Goal: Find specific page/section: Find specific page/section

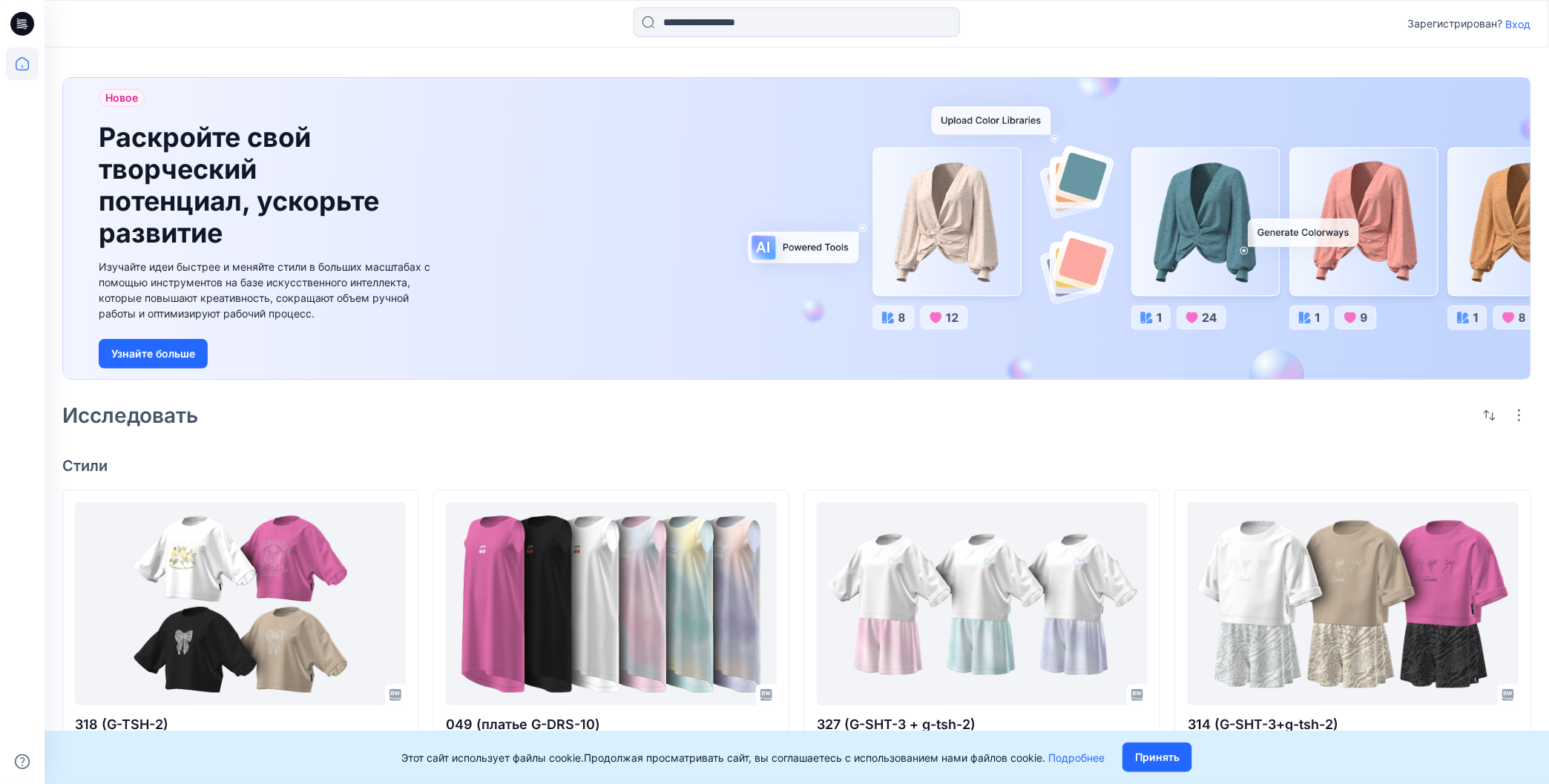
click at [1517, 24] on ya-tr-span "Вход" at bounding box center [1518, 24] width 26 height 13
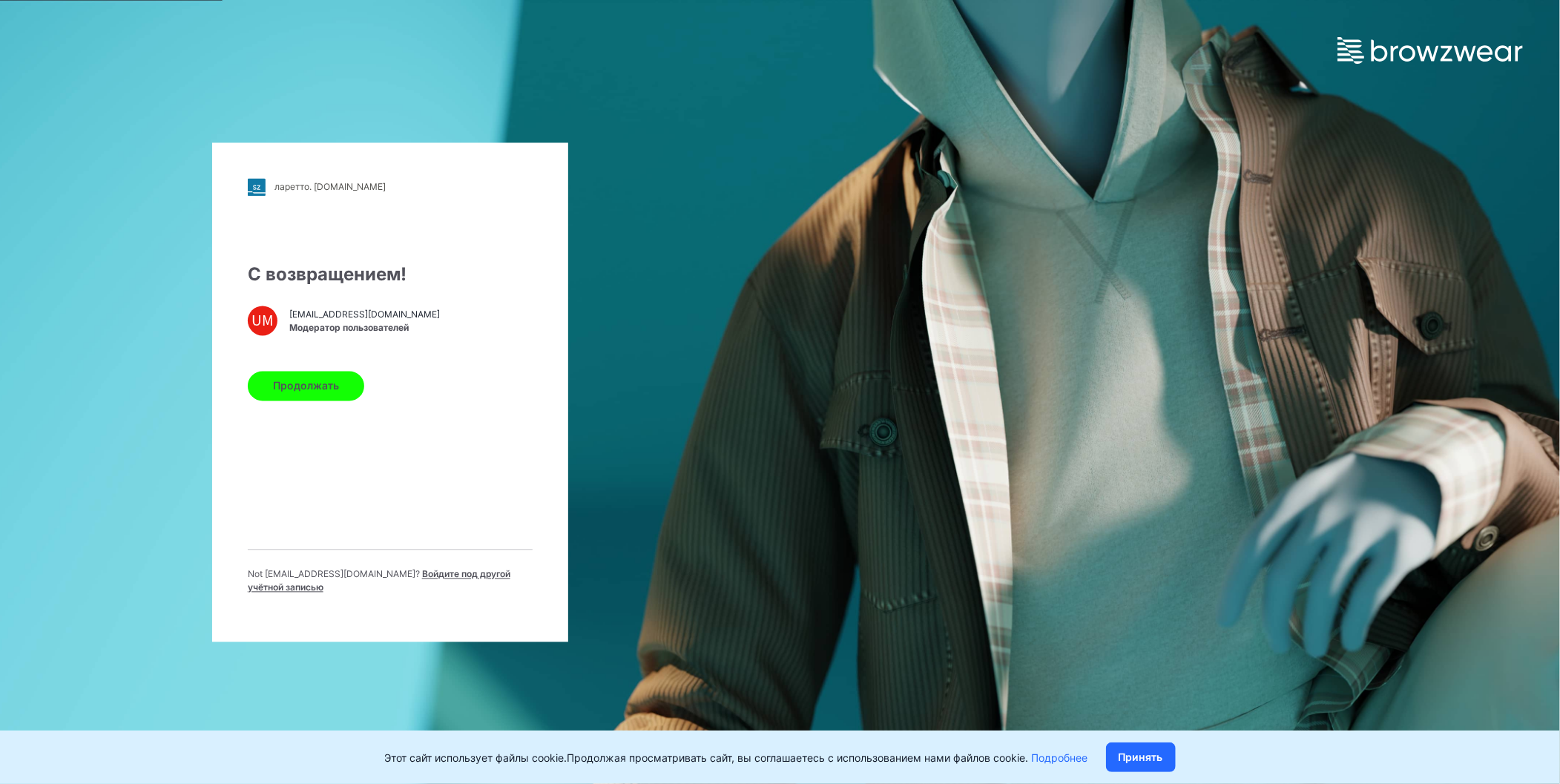
click at [346, 388] on button "Продолжать" at bounding box center [305, 385] width 116 height 30
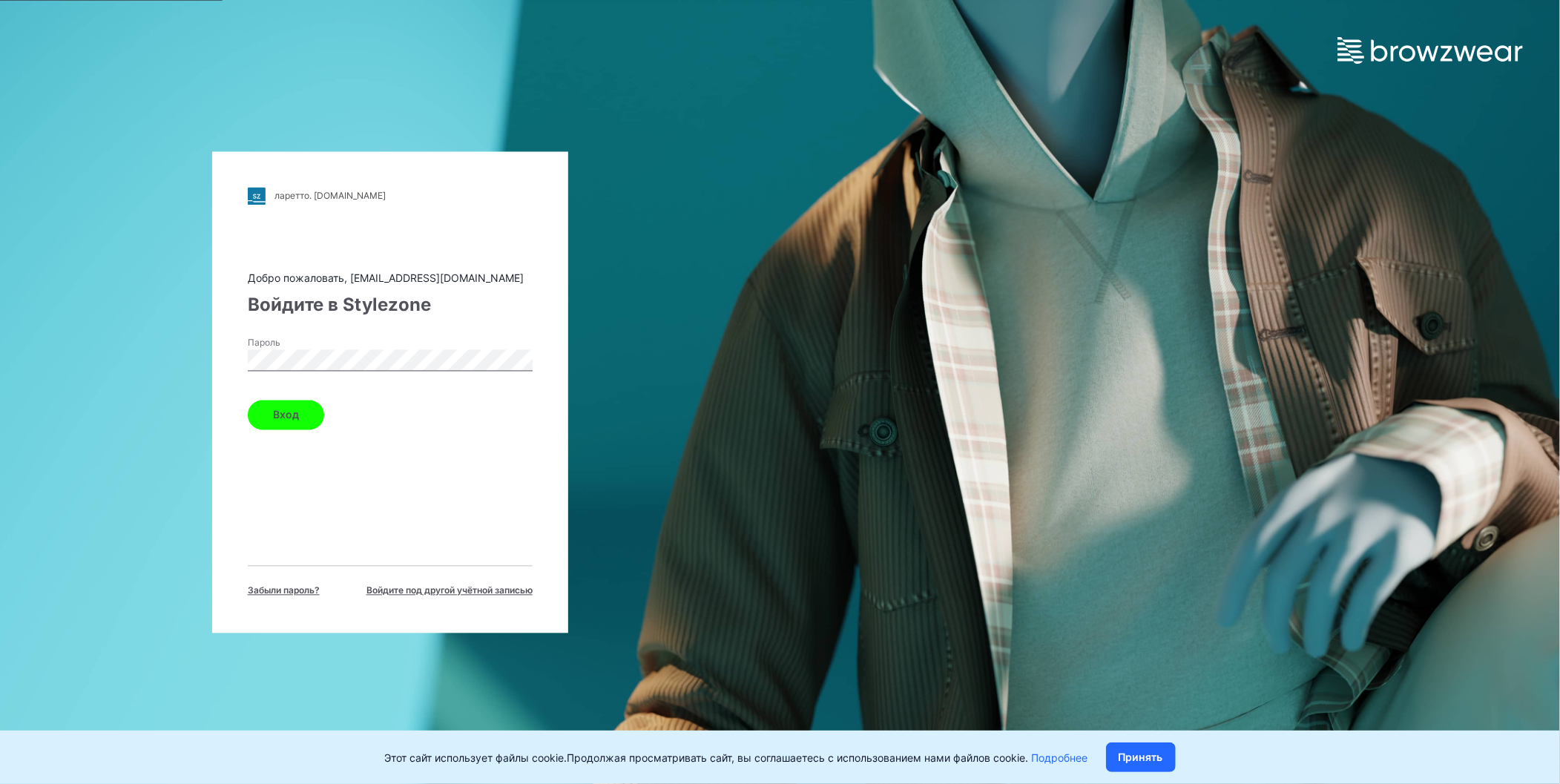
click at [304, 413] on button "Вход" at bounding box center [286, 415] width 77 height 30
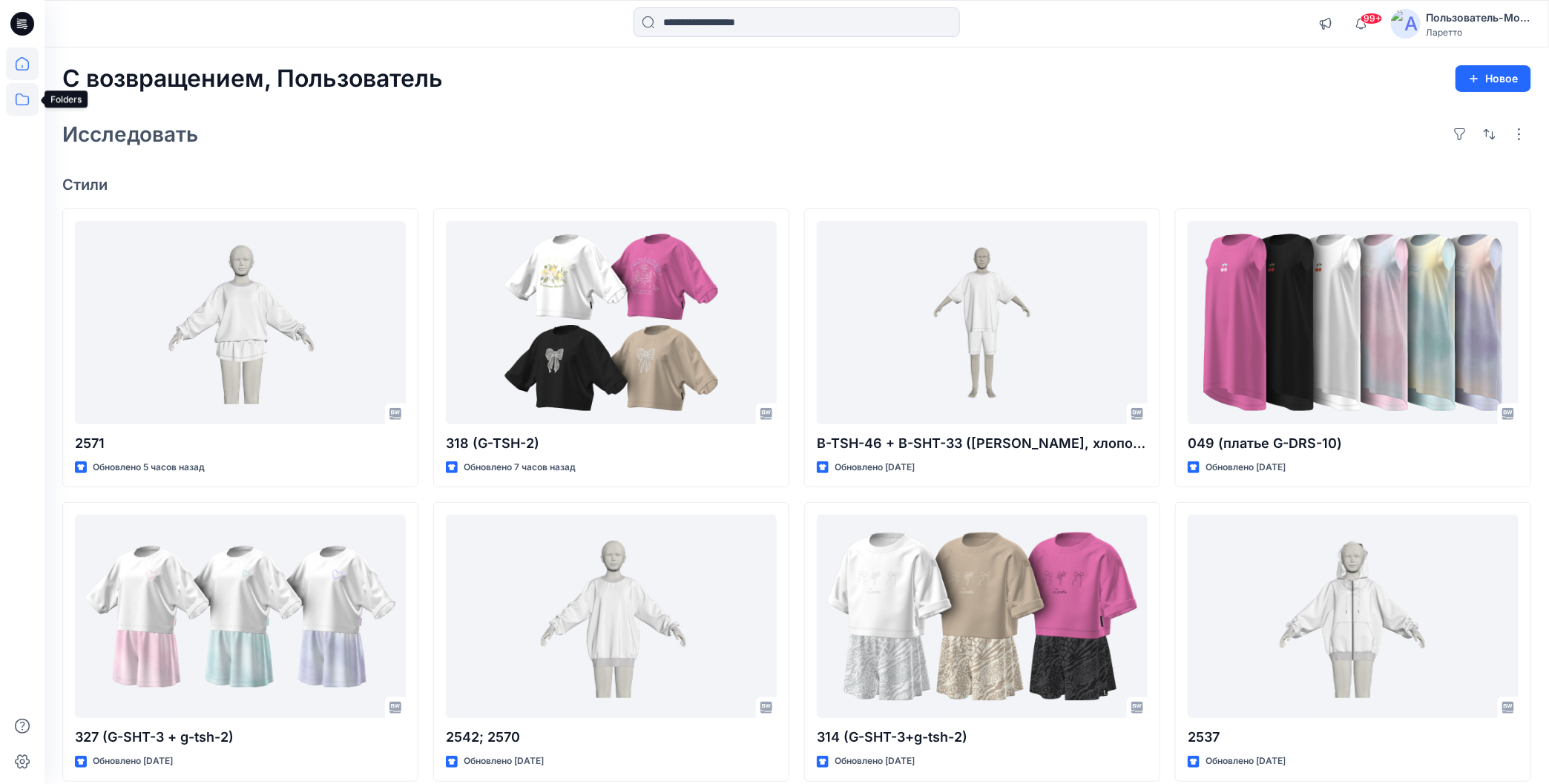
click at [26, 100] on icon at bounding box center [22, 98] width 33 height 33
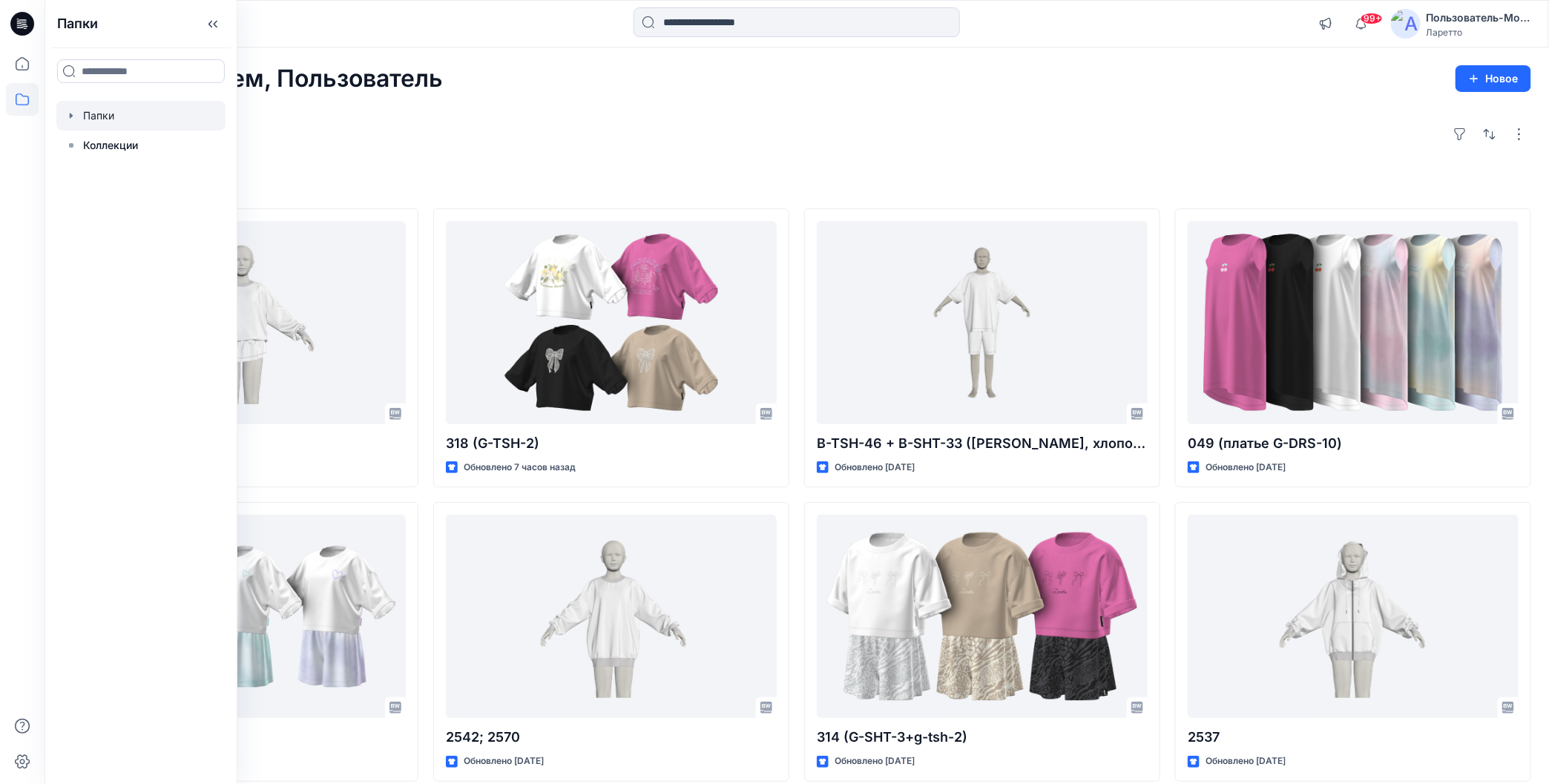
click at [89, 118] on div at bounding box center [141, 115] width 169 height 30
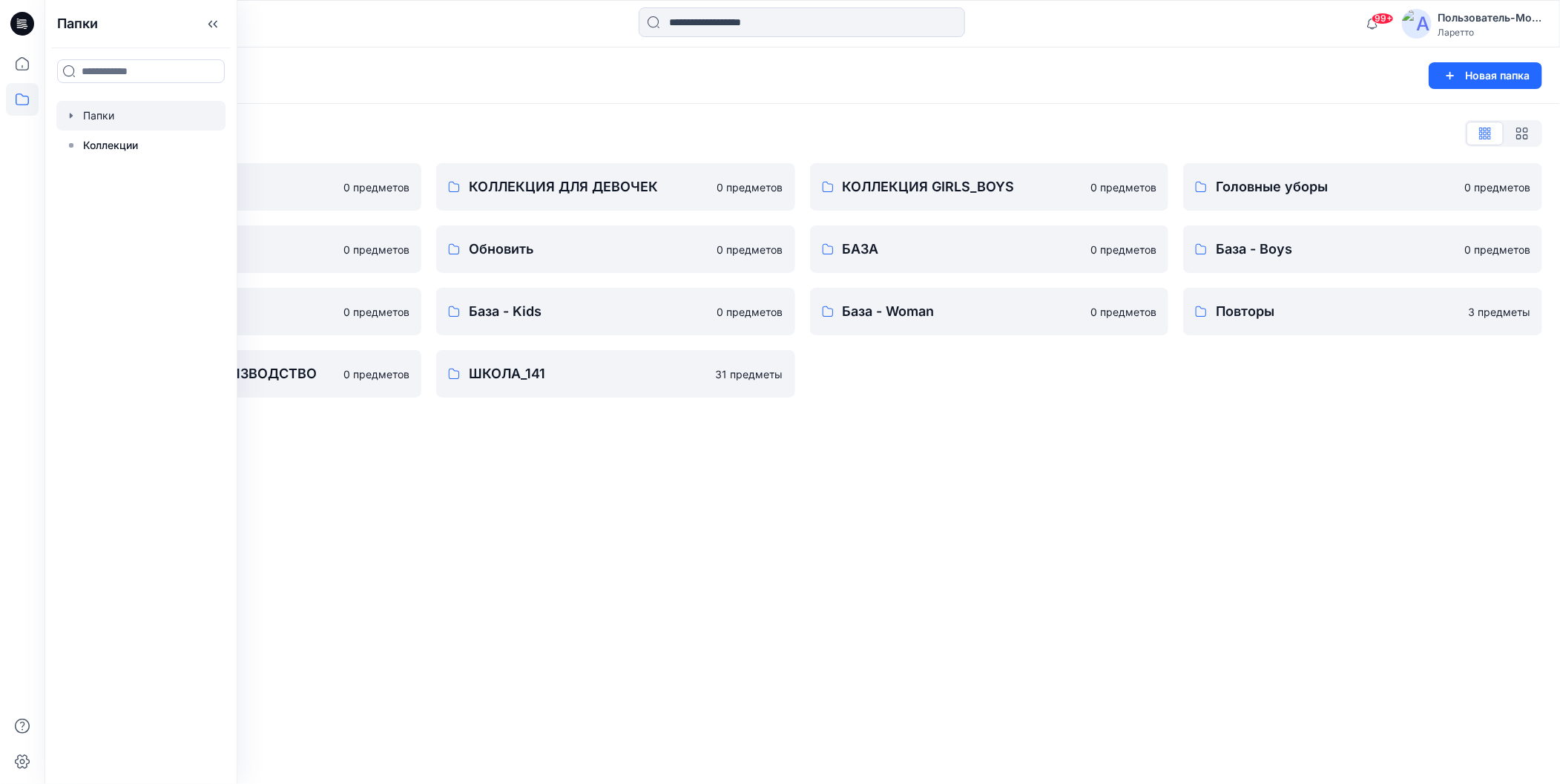
click at [735, 510] on div "Папки Новая папка Список папок КОЛЛЕКЦИЯ BOY'S 0 предметов Разное 0 предметов Б…" at bounding box center [802, 416] width 1516 height 737
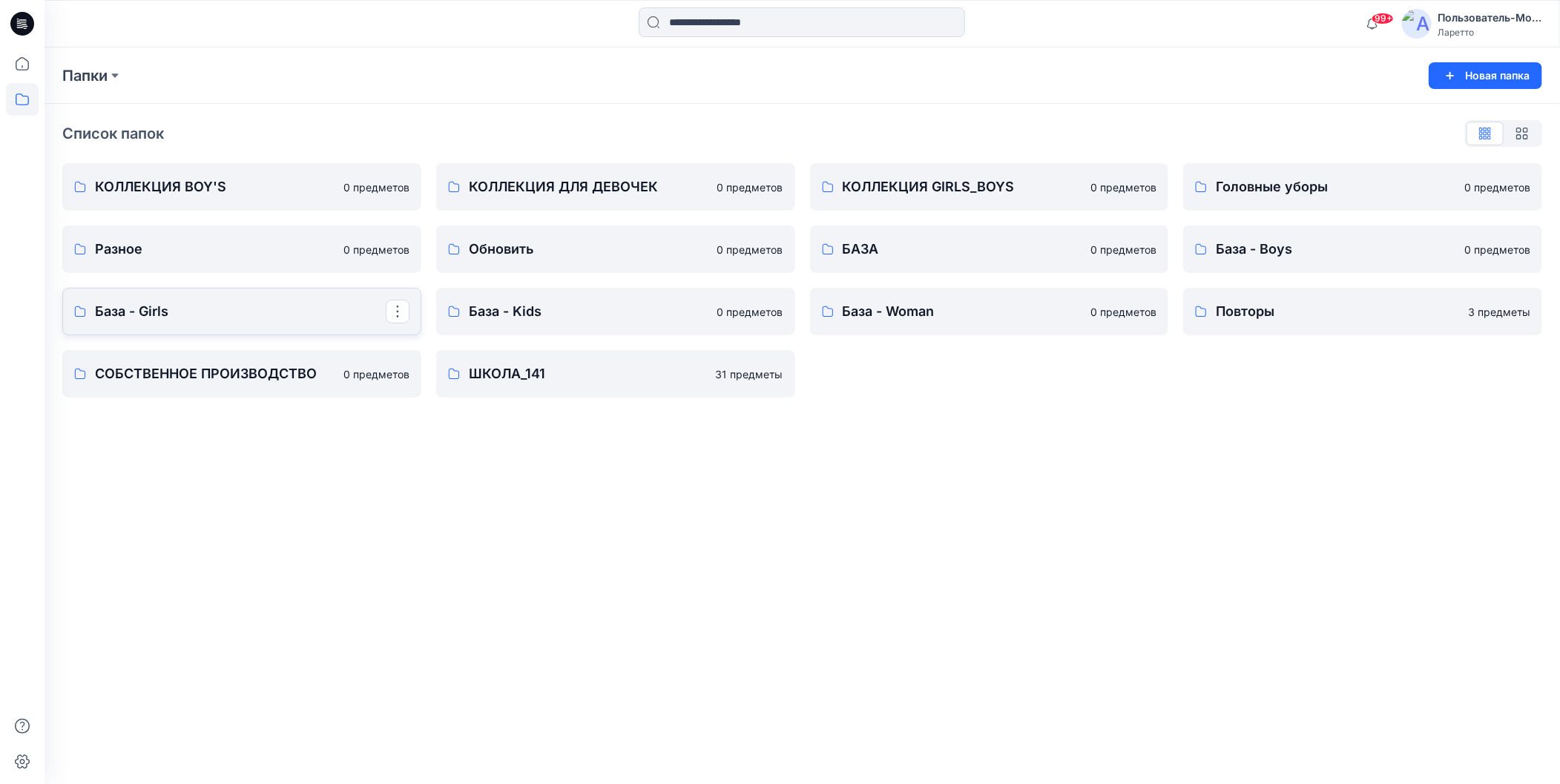
click at [250, 314] on p "База - Girls" at bounding box center [239, 311] width 291 height 21
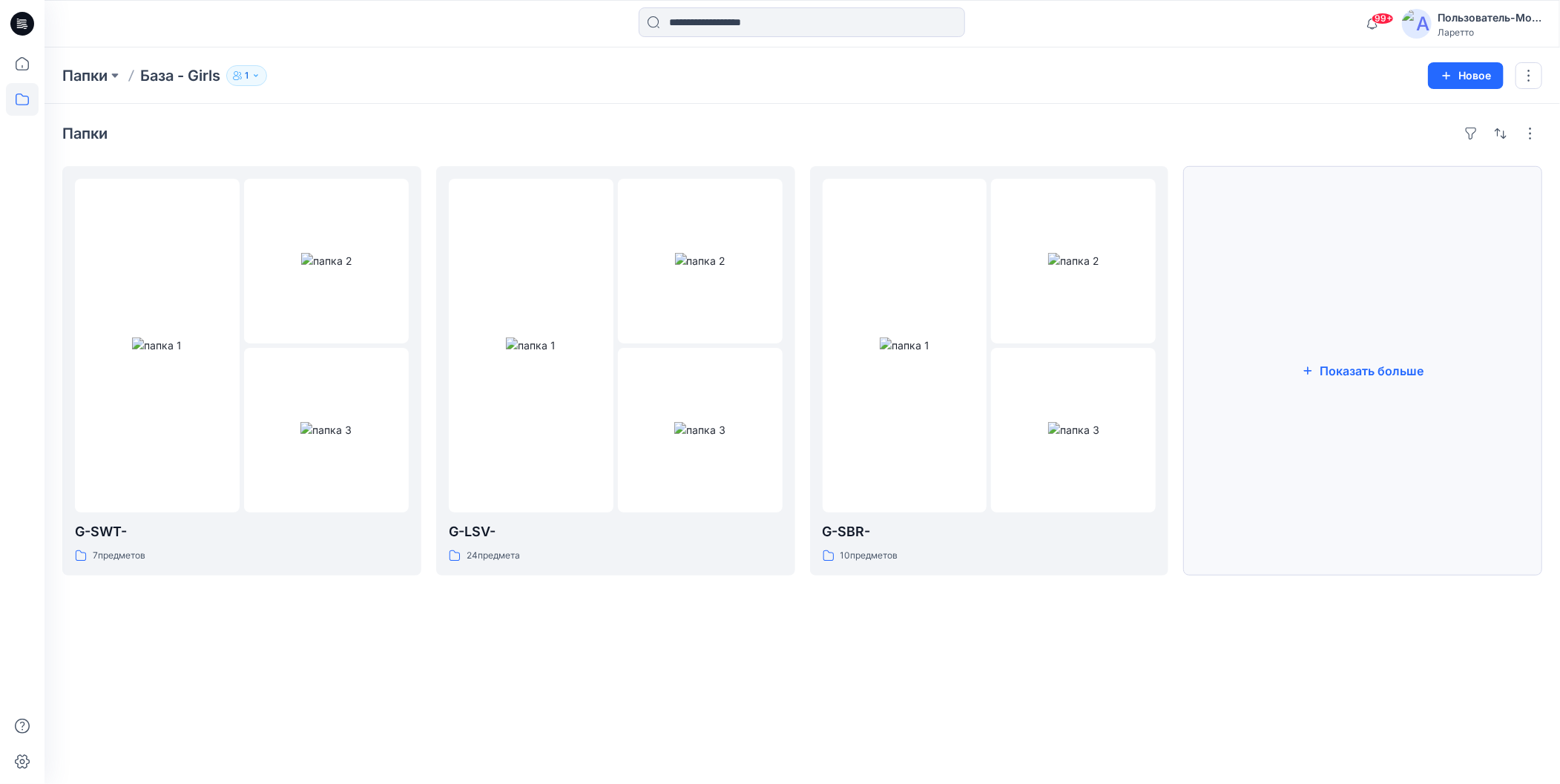
click at [1247, 378] on button "Показать больше" at bounding box center [1363, 371] width 359 height 410
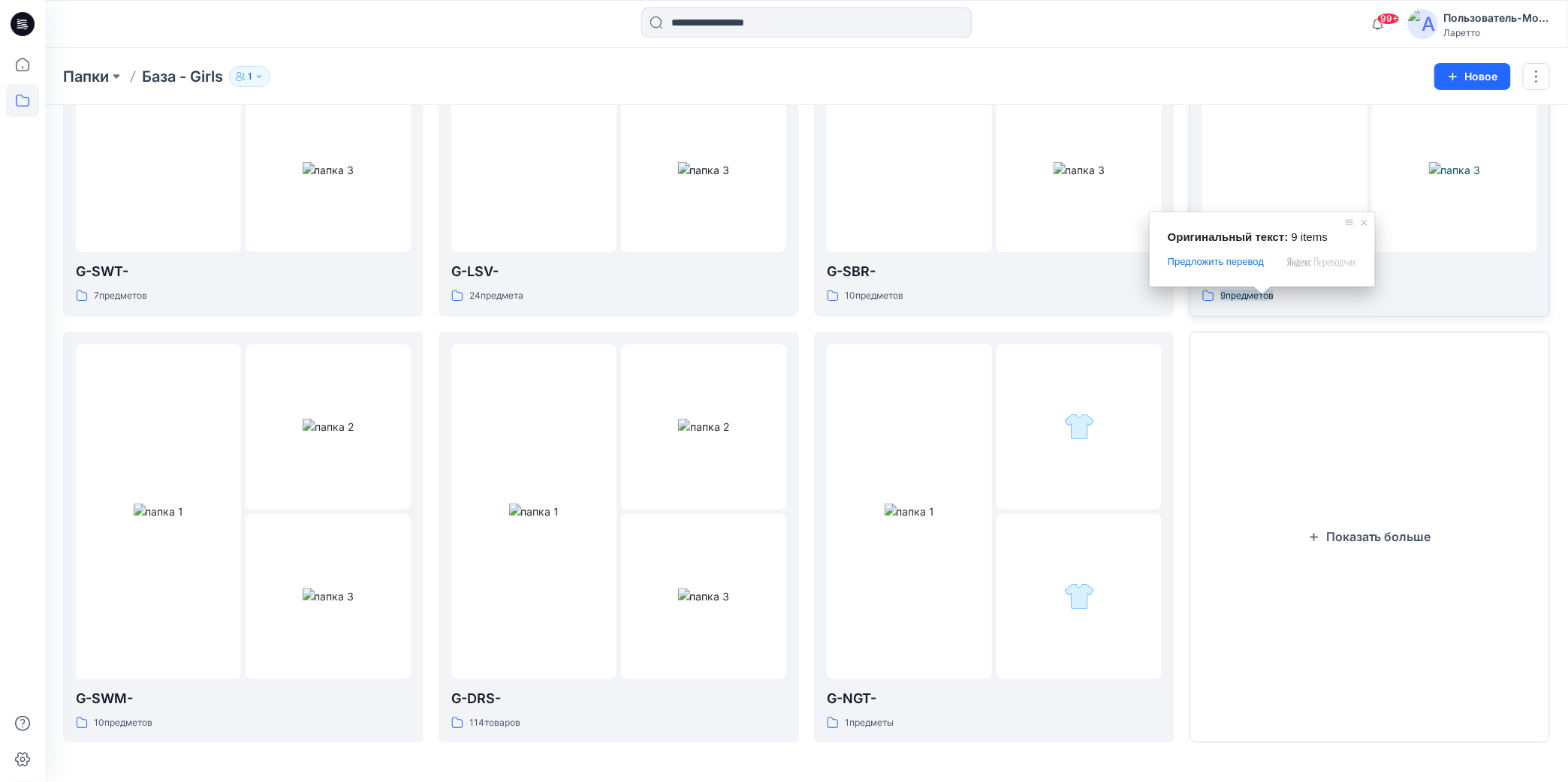
scroll to position [265, 0]
click at [1224, 431] on button "Показать больше" at bounding box center [1369, 535] width 360 height 412
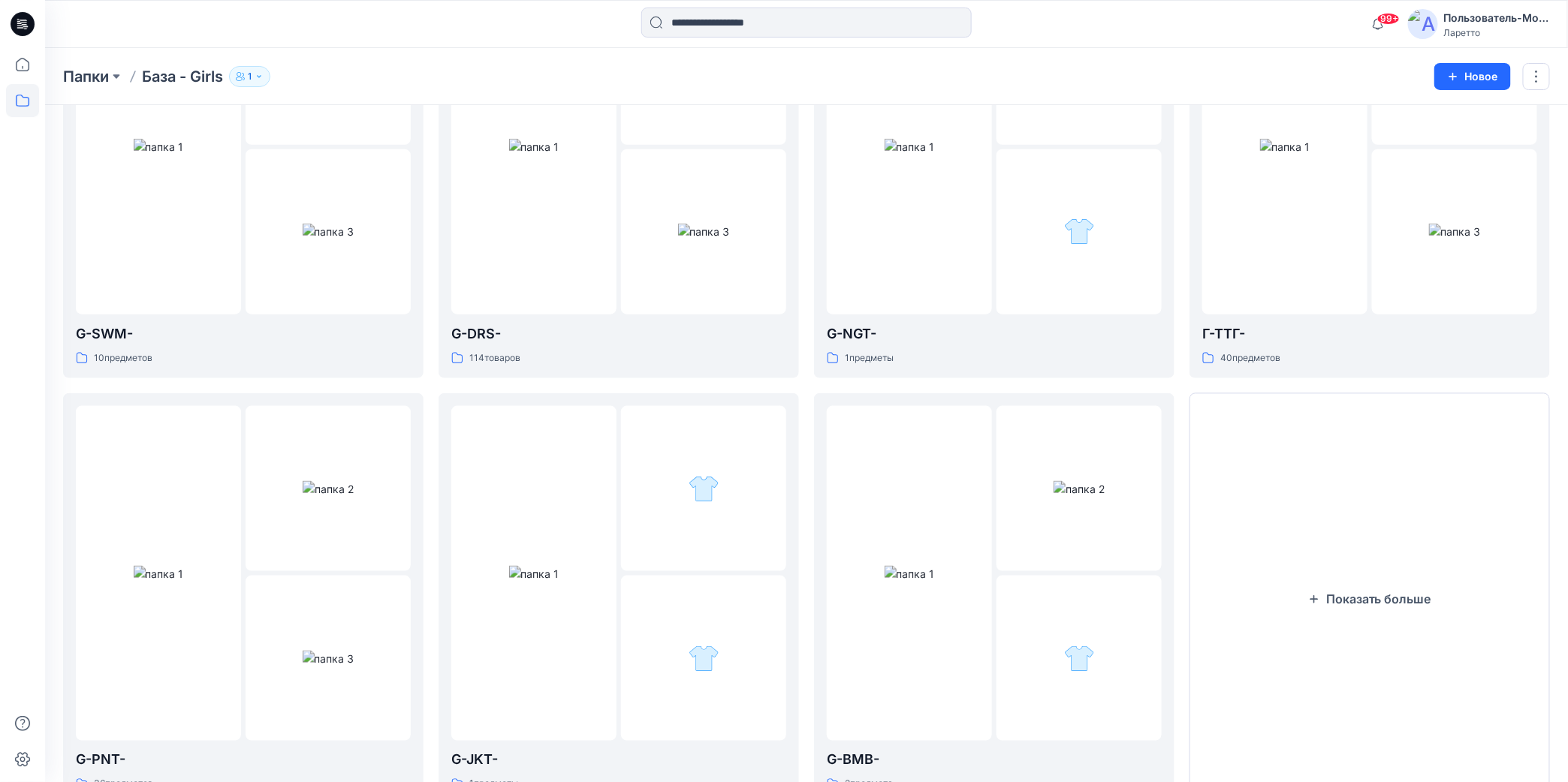
scroll to position [692, 0]
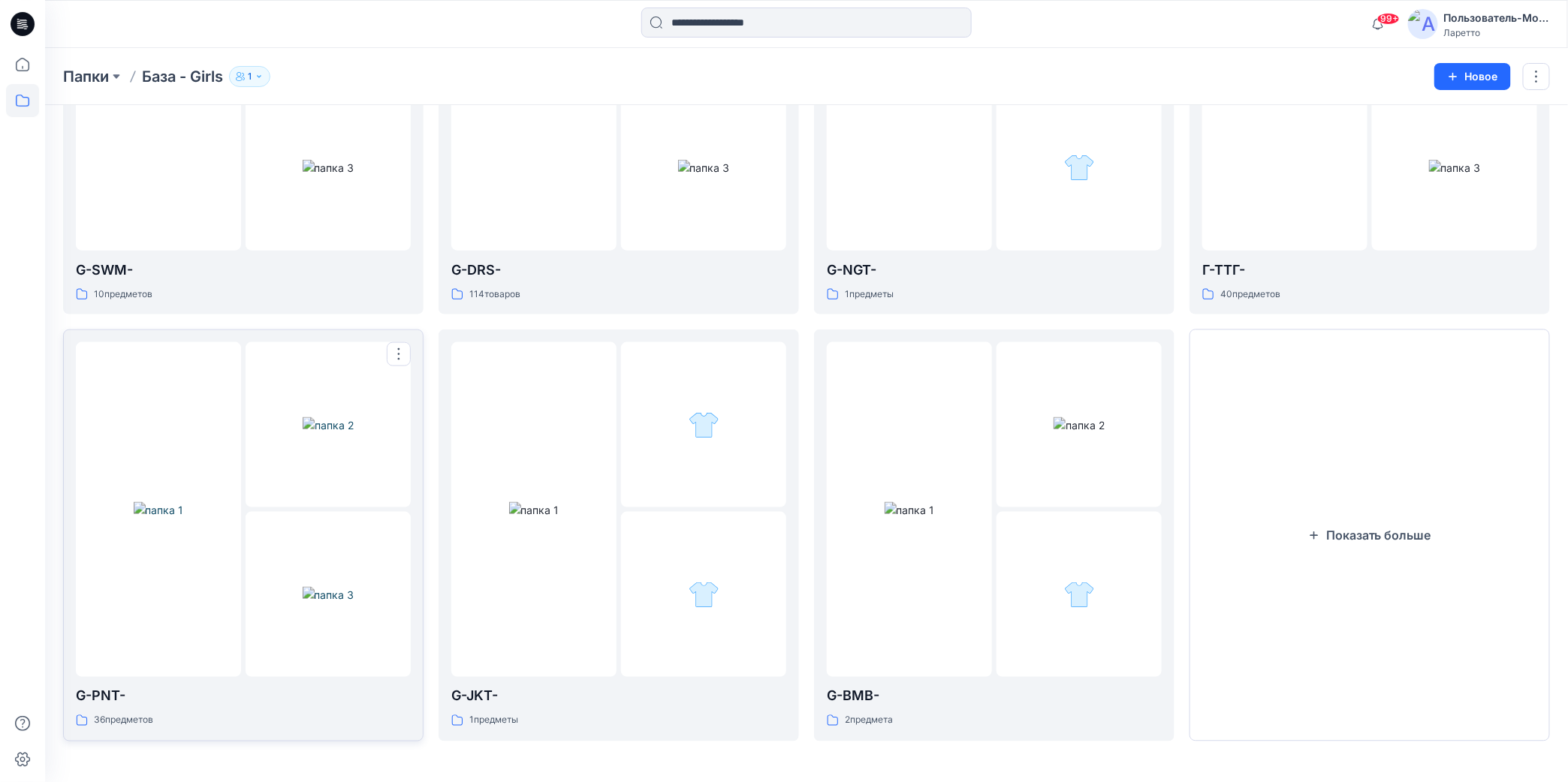
click at [302, 433] on img at bounding box center [327, 426] width 51 height 16
click at [184, 518] on img at bounding box center [159, 511] width 50 height 16
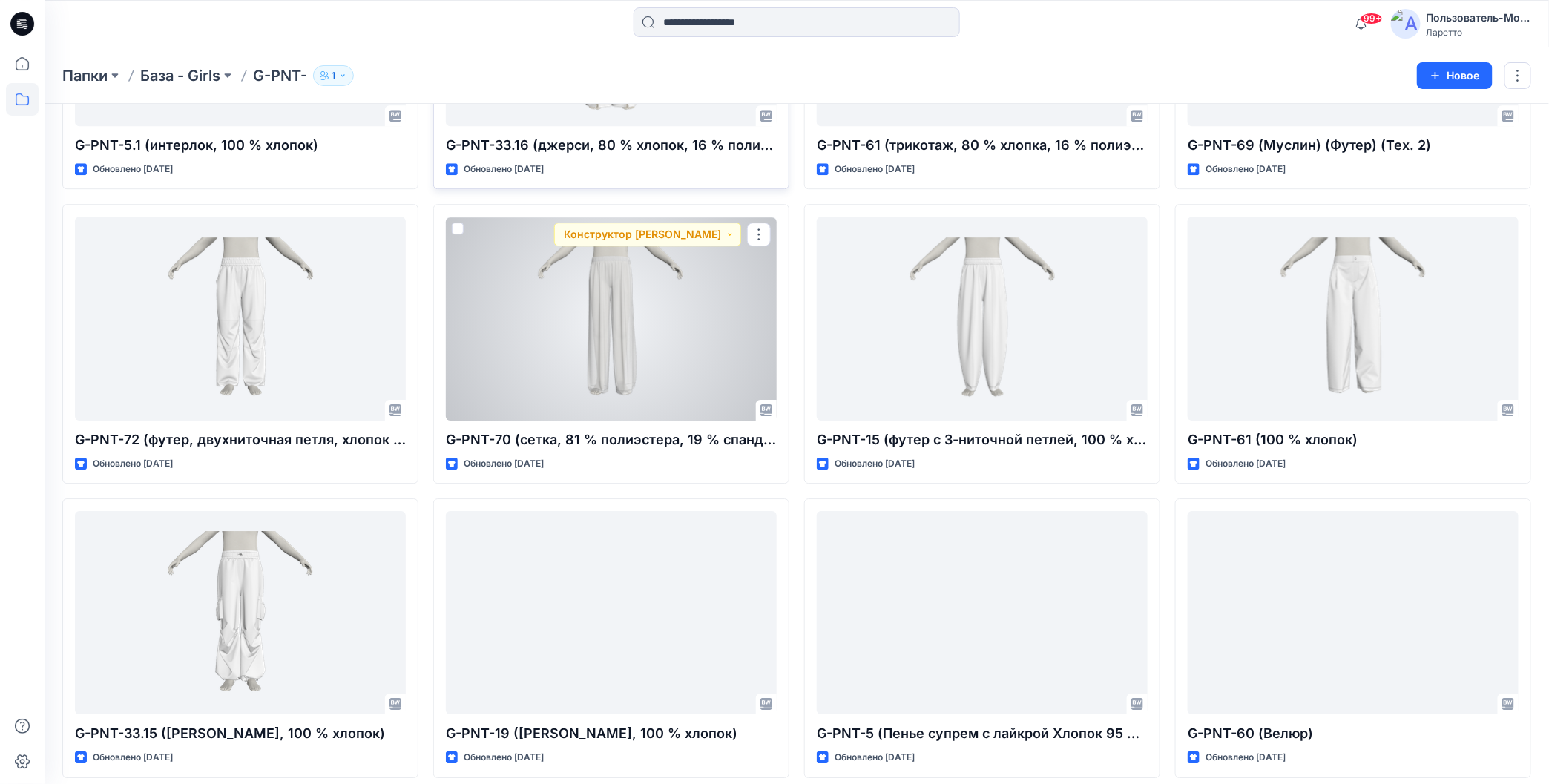
scroll to position [2029, 0]
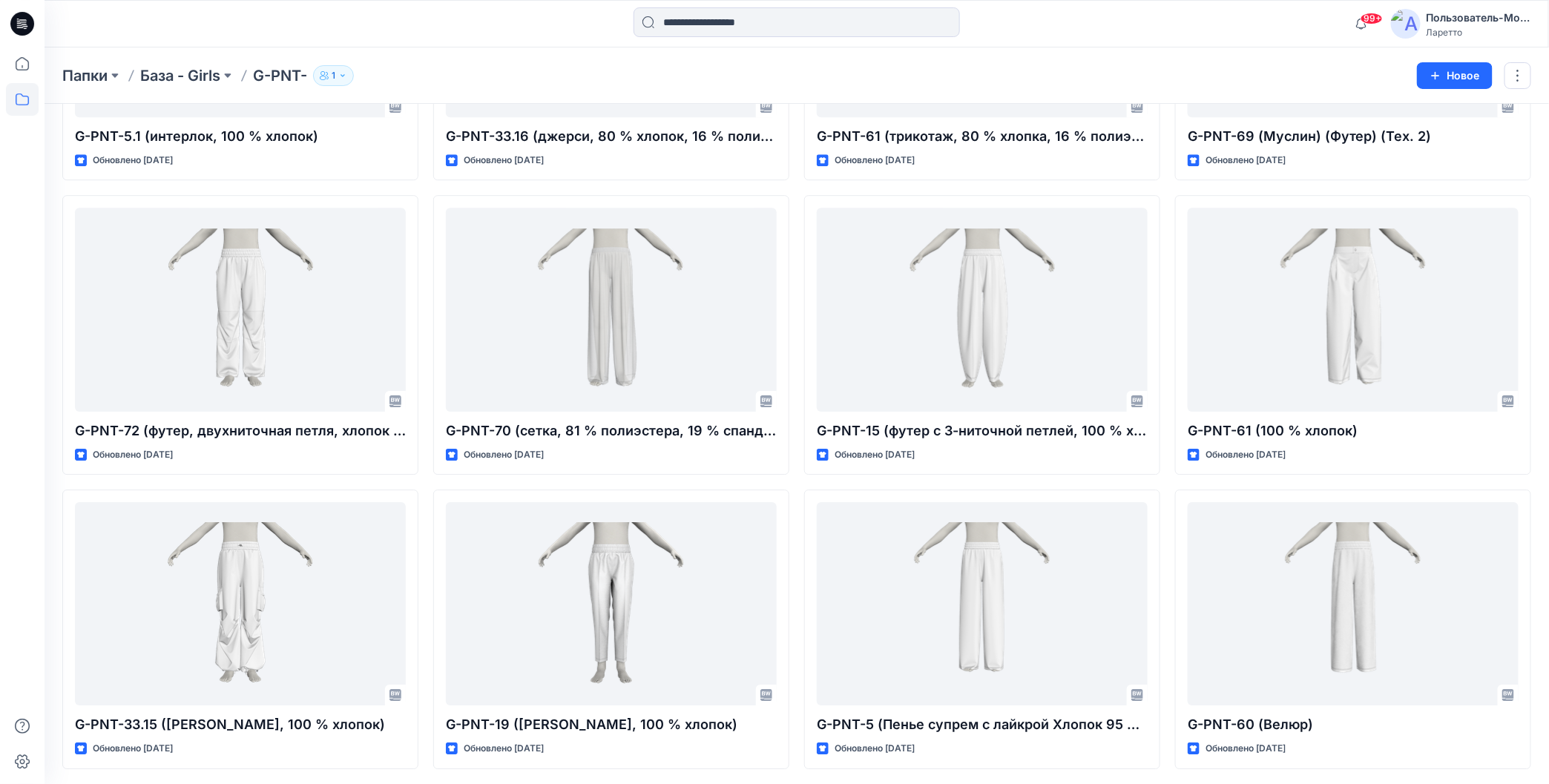
click at [21, 35] on icon at bounding box center [23, 24] width 24 height 47
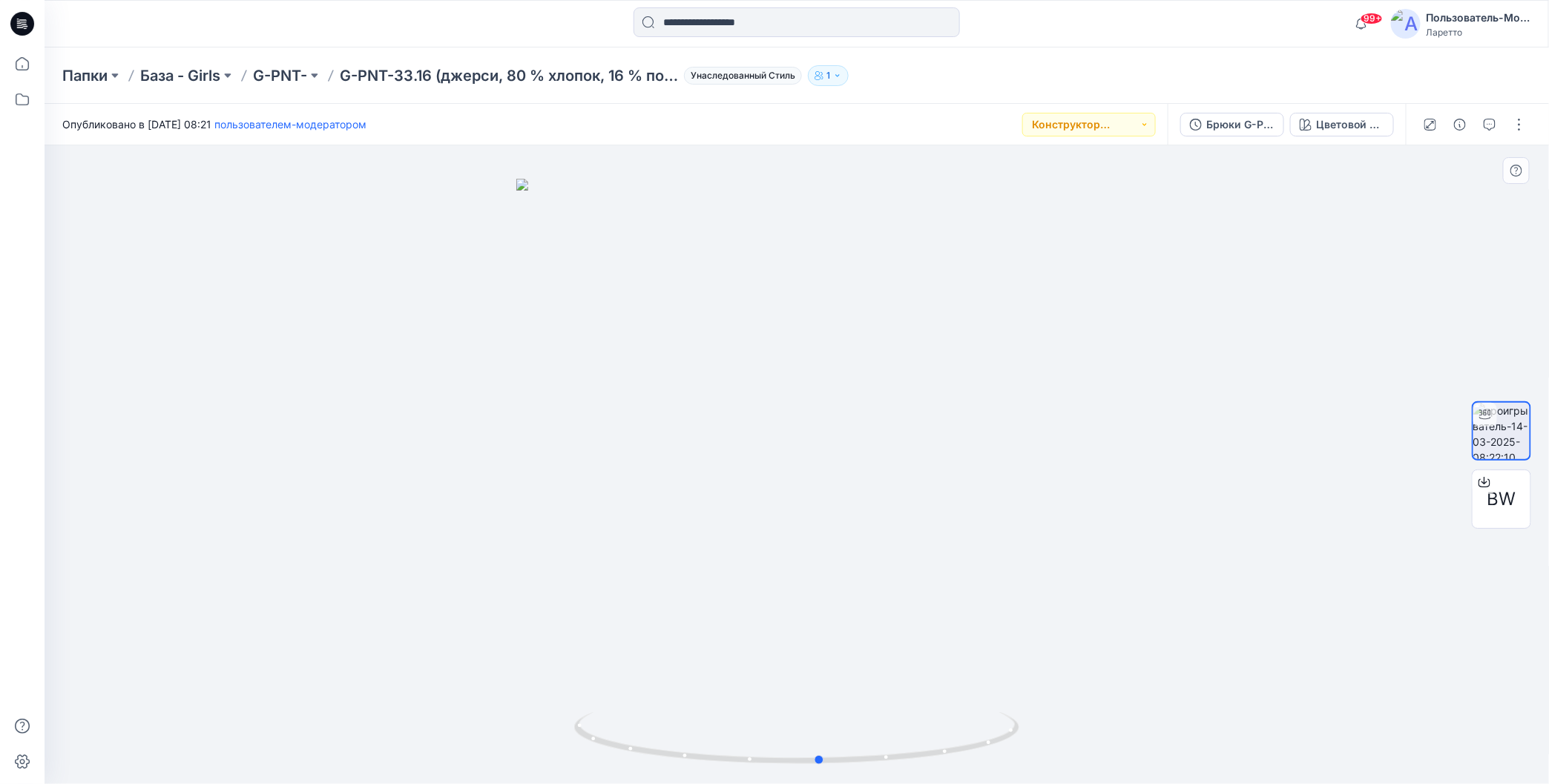
drag, startPoint x: 796, startPoint y: 760, endPoint x: 1265, endPoint y: 758, distance: 469.0
click at [1265, 758] on div at bounding box center [796, 465] width 1505 height 638
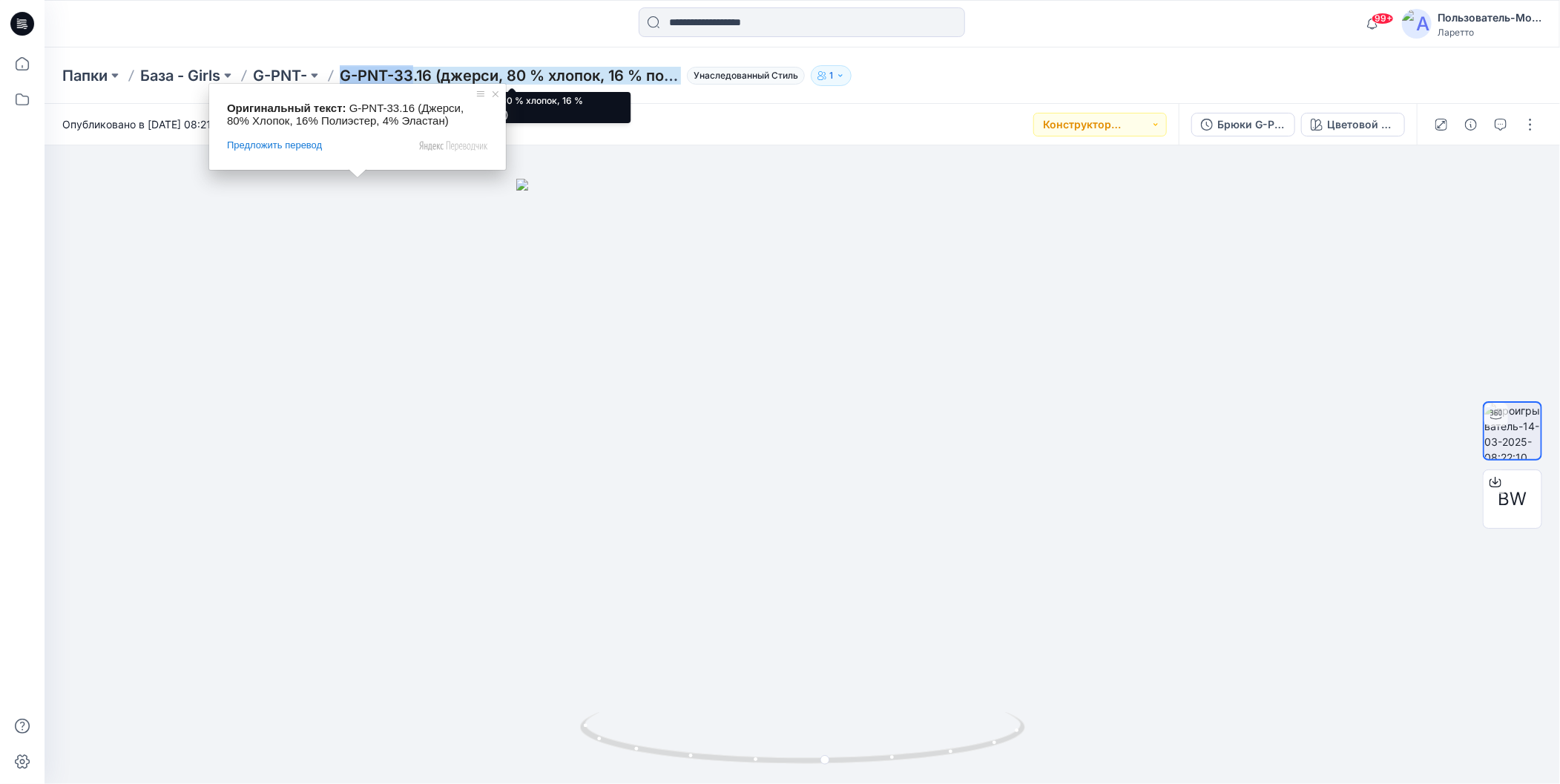
drag, startPoint x: 346, startPoint y: 61, endPoint x: 416, endPoint y: 68, distance: 70.3
click at [416, 68] on div "Папки База - Girls G-PNT- G-PNT-33.16 (джерси, 80 % хлопок, 16 % полиэстер, 4 %…" at bounding box center [802, 75] width 1516 height 56
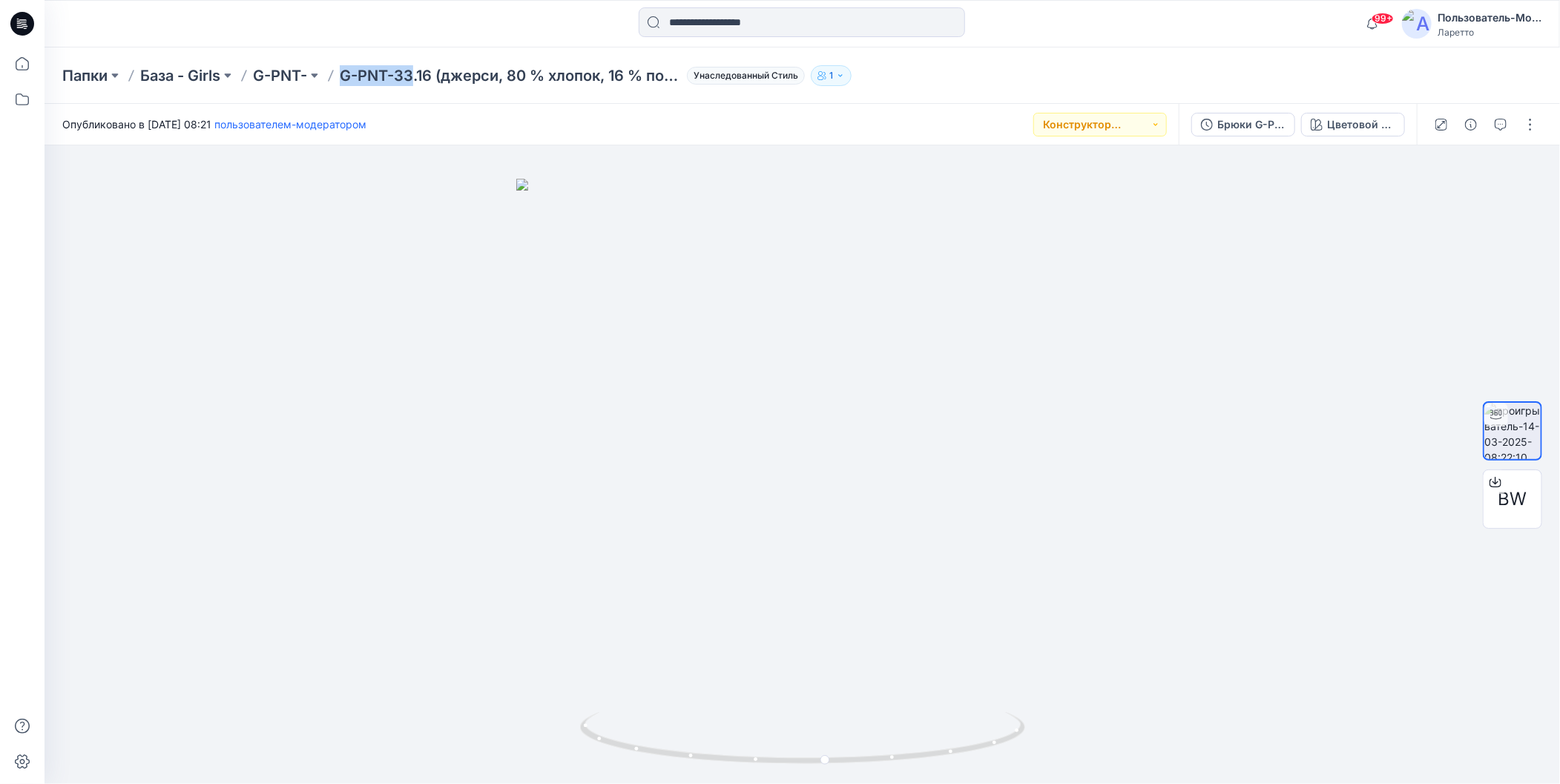
copy ya-tr-span "G-PNT-33"
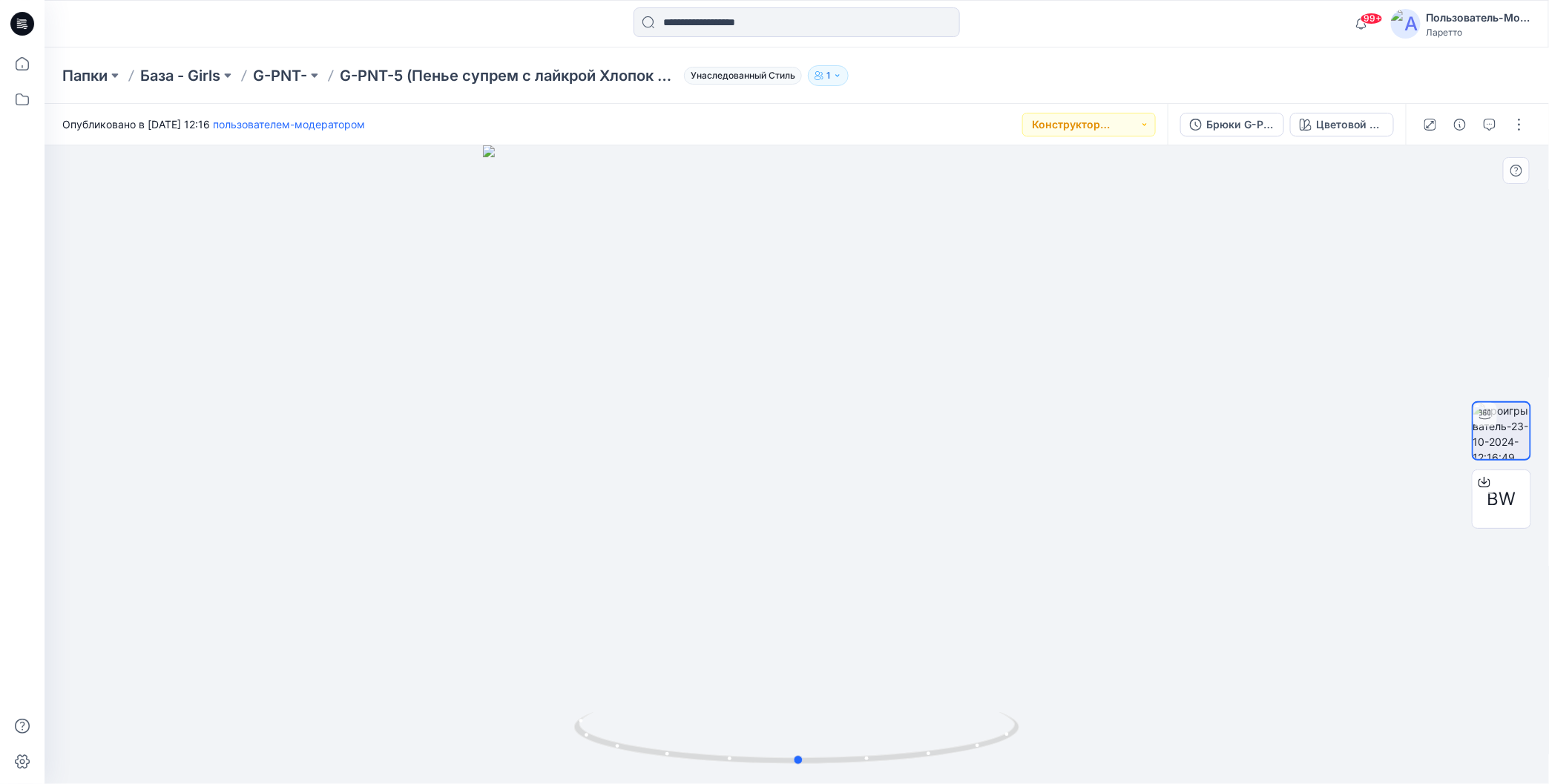
drag, startPoint x: 796, startPoint y: 766, endPoint x: 1147, endPoint y: 623, distance: 379.0
click at [1242, 753] on div at bounding box center [796, 465] width 1505 height 638
drag, startPoint x: 802, startPoint y: 761, endPoint x: 1184, endPoint y: 726, distance: 383.6
click at [1184, 726] on div at bounding box center [796, 465] width 1505 height 638
